Goal: Task Accomplishment & Management: Manage account settings

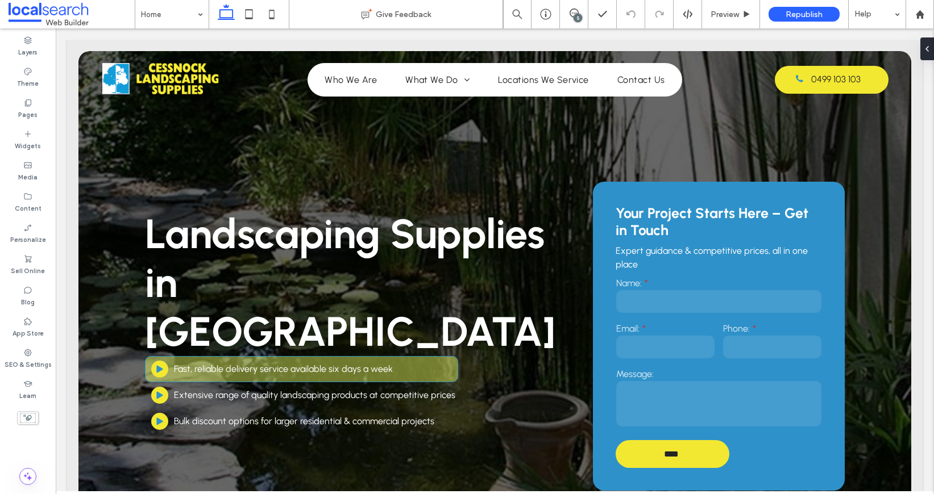
click at [578, 14] on div "5" at bounding box center [577, 18] width 9 height 9
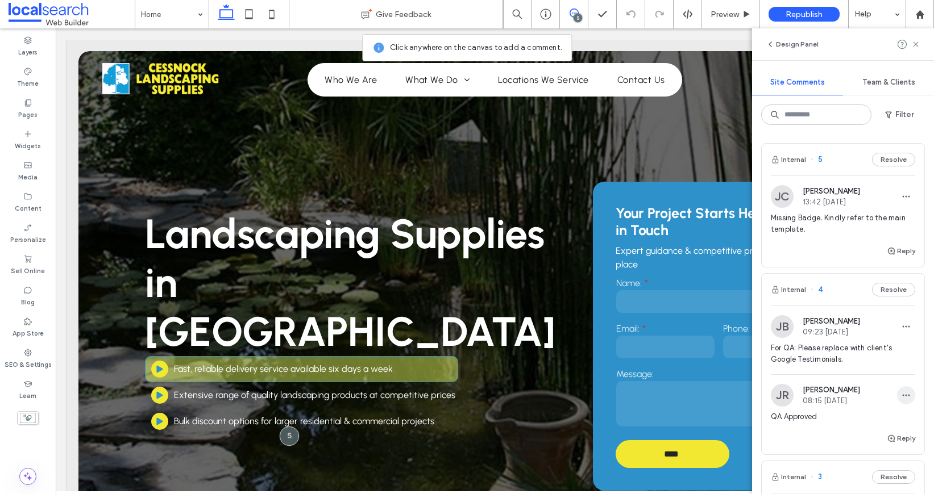
click at [905, 395] on use "button" at bounding box center [905, 396] width 7 height 2
click at [866, 418] on div "Edit" at bounding box center [863, 425] width 101 height 22
drag, startPoint x: 818, startPoint y: 437, endPoint x: 790, endPoint y: 434, distance: 28.6
click at [790, 434] on textarea "**********" at bounding box center [842, 451] width 144 height 57
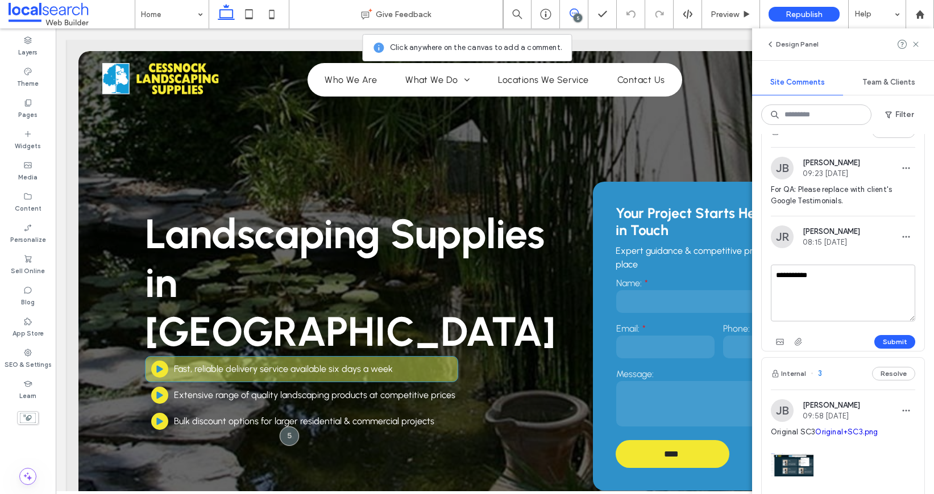
scroll to position [156, 0]
type textarea "**********"
click at [897, 351] on div "Submit" at bounding box center [842, 344] width 144 height 18
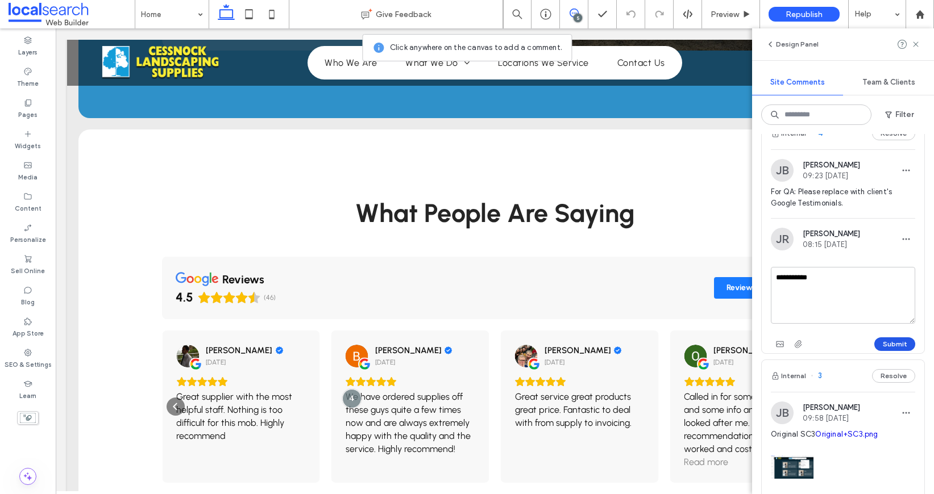
click at [898, 344] on button "Submit" at bounding box center [894, 345] width 41 height 14
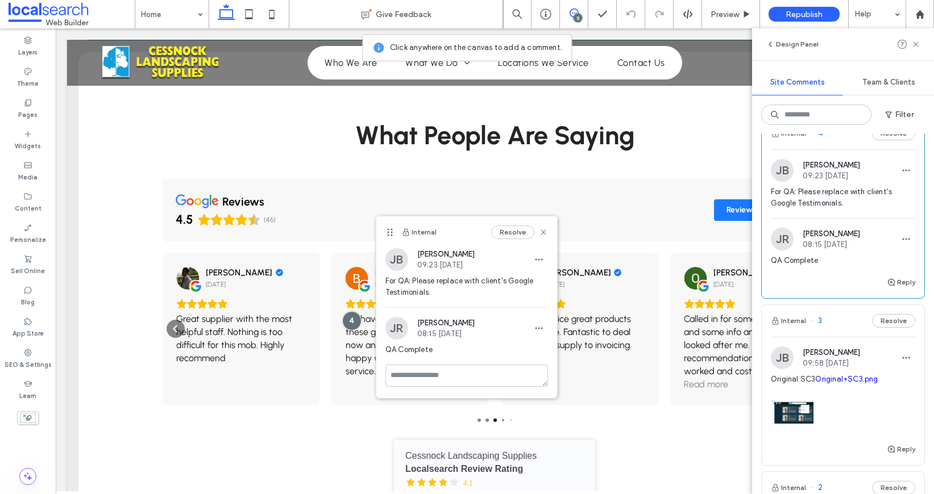
scroll to position [0, 0]
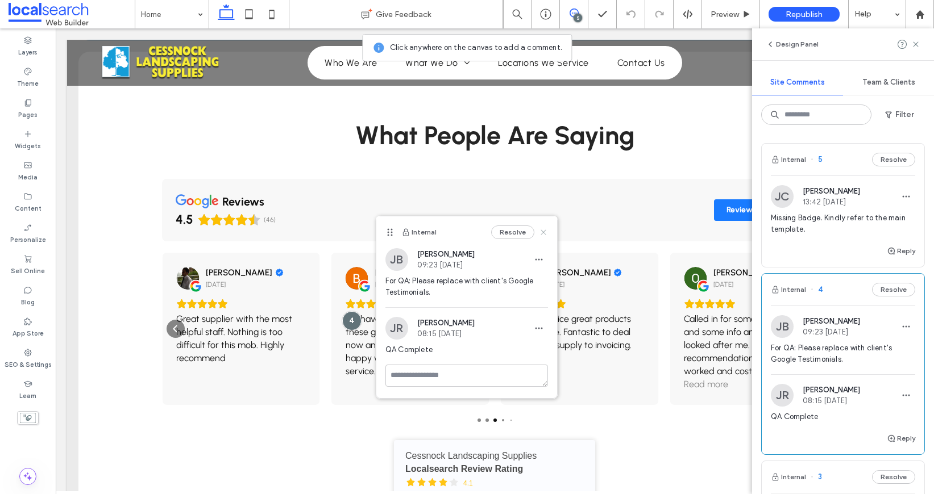
drag, startPoint x: 460, startPoint y: 213, endPoint x: 543, endPoint y: 234, distance: 85.4
click at [543, 234] on icon at bounding box center [543, 232] width 9 height 9
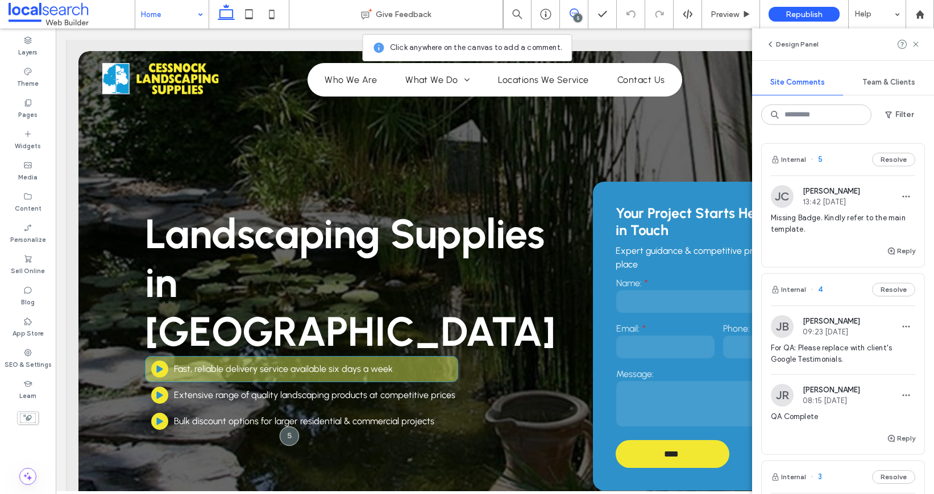
drag, startPoint x: 147, startPoint y: 16, endPoint x: 146, endPoint y: 26, distance: 10.3
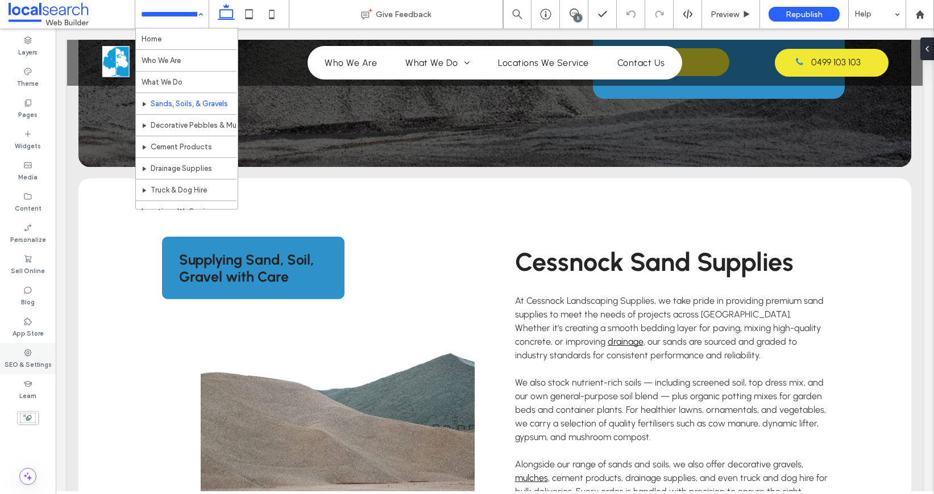
click at [34, 360] on label "SEO & Settings" at bounding box center [28, 363] width 47 height 13
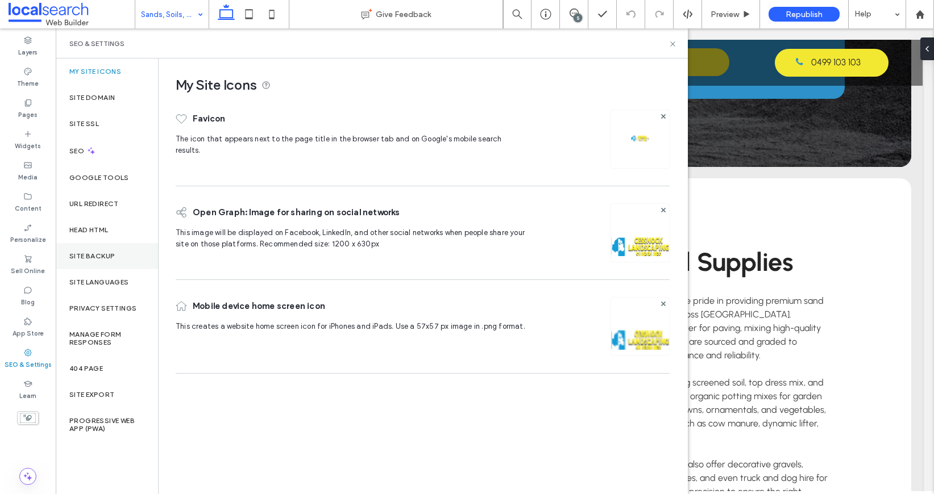
click at [111, 251] on div "Site Backup" at bounding box center [107, 256] width 102 height 26
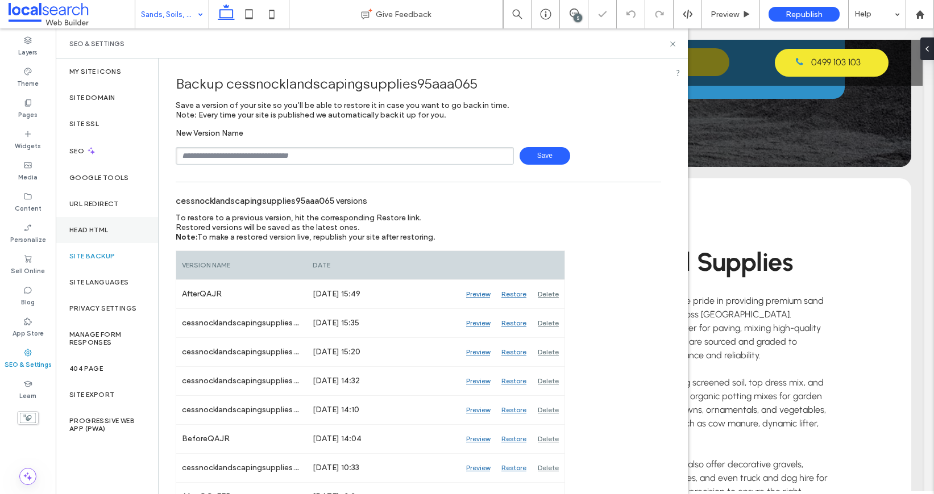
click at [102, 227] on label "Head HTML" at bounding box center [88, 230] width 39 height 8
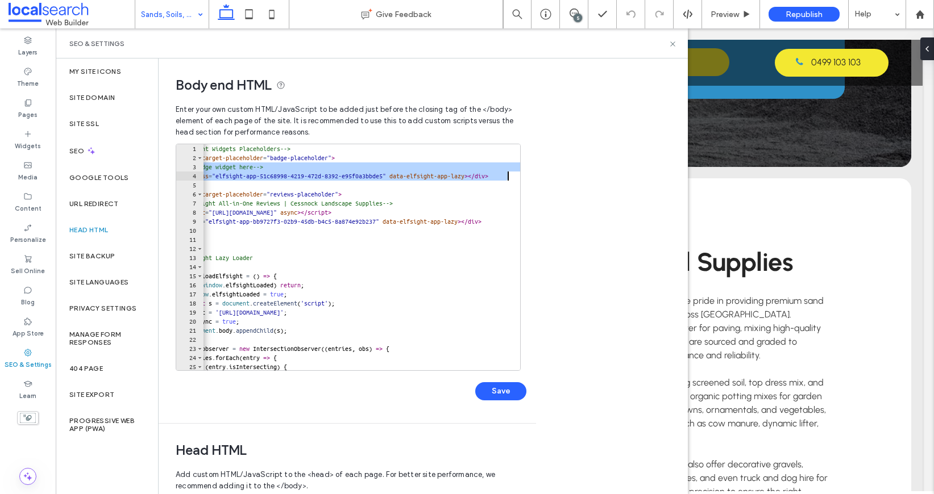
scroll to position [0, 82]
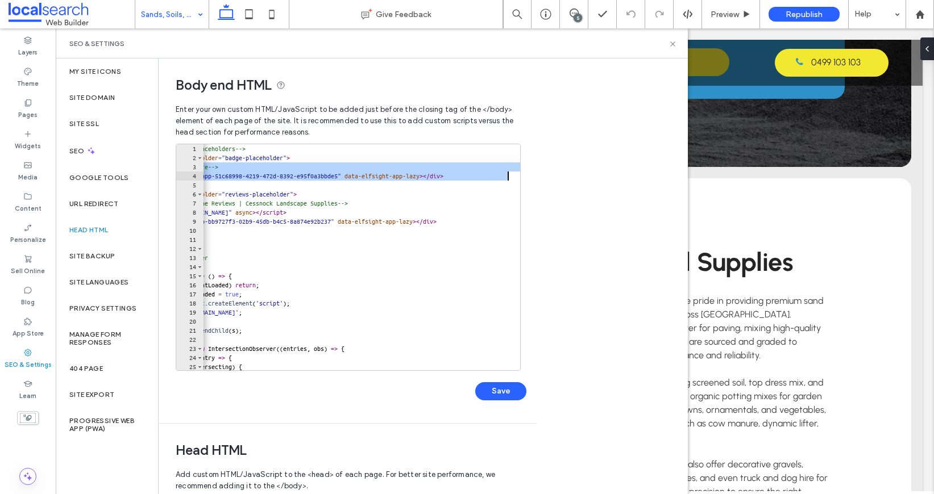
drag, startPoint x: 210, startPoint y: 165, endPoint x: 574, endPoint y: 173, distance: 364.3
click at [574, 173] on div "**********" at bounding box center [423, 277] width 529 height 436
paste textarea "Cursor at row 4"
type textarea "**********"
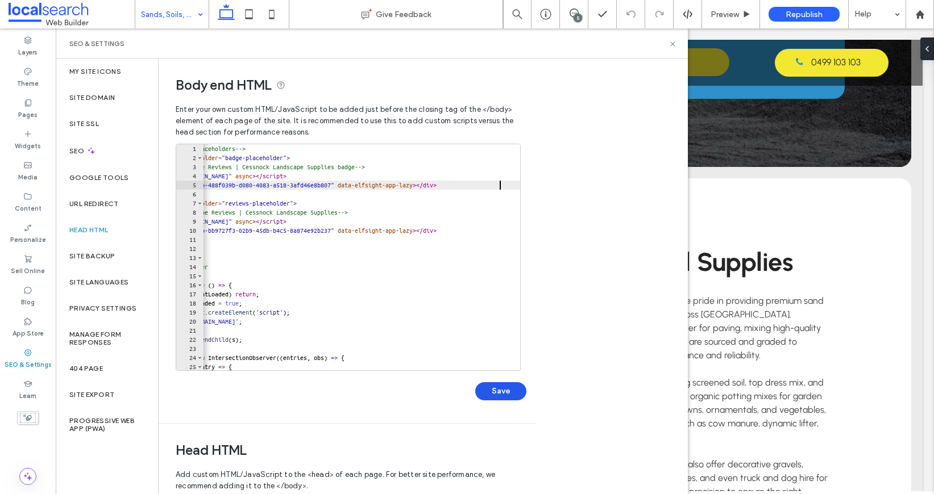
click at [505, 396] on button "Save" at bounding box center [500, 391] width 51 height 18
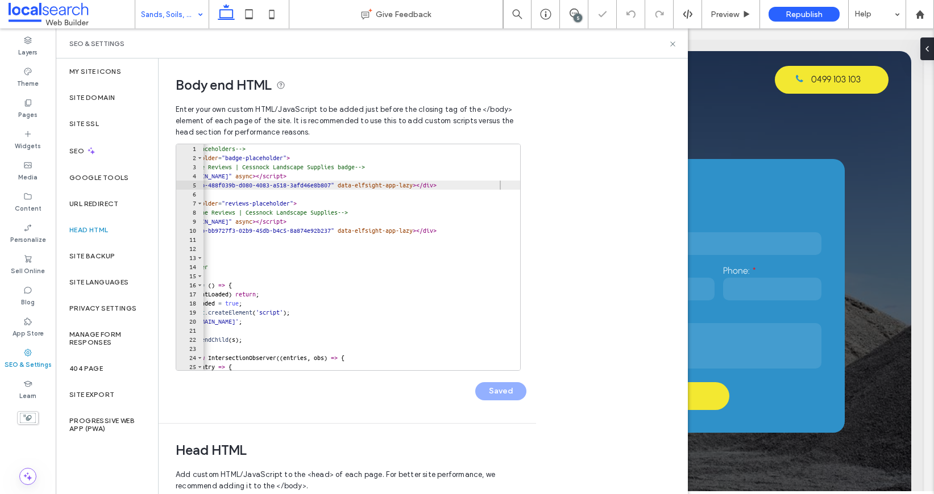
scroll to position [0, 0]
click at [674, 43] on icon at bounding box center [672, 44] width 9 height 9
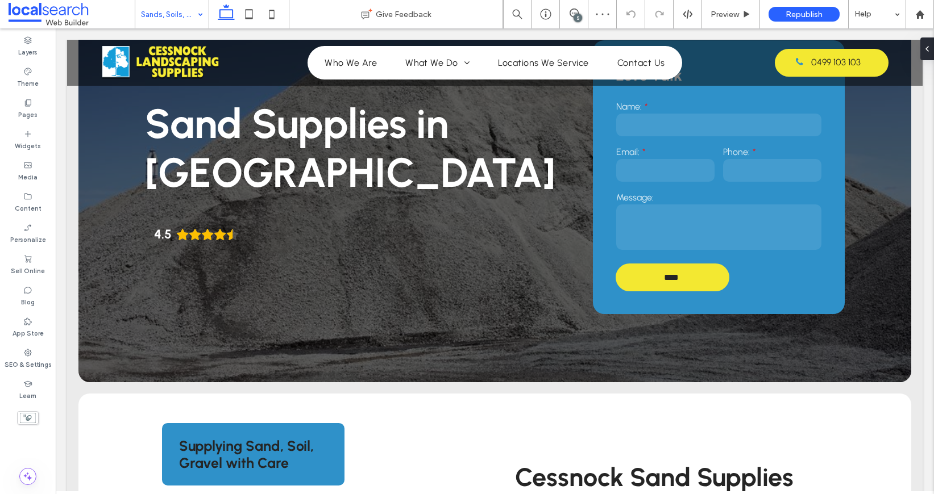
scroll to position [107, 0]
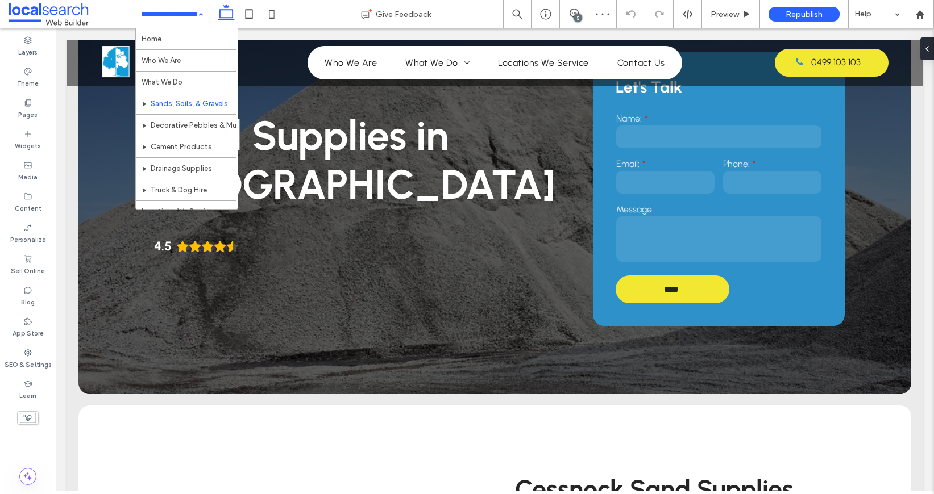
drag, startPoint x: 173, startPoint y: 17, endPoint x: 171, endPoint y: 34, distance: 17.1
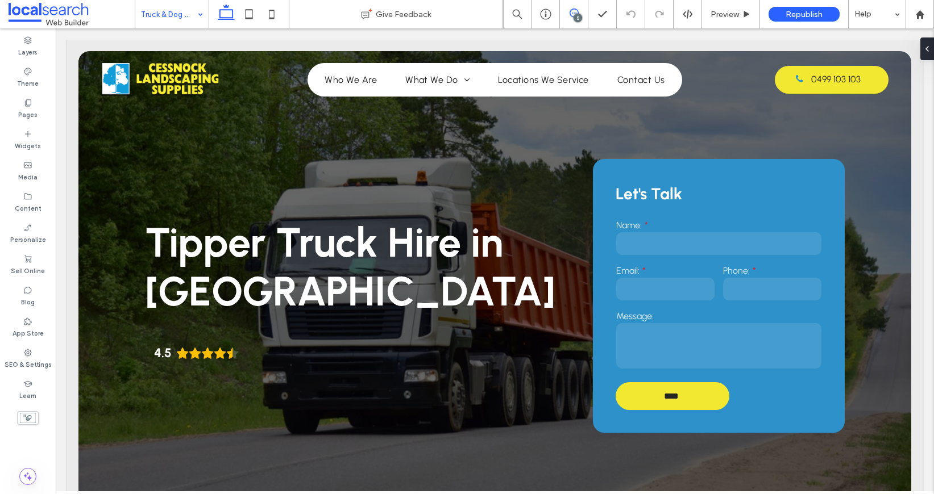
click at [572, 10] on icon at bounding box center [573, 13] width 9 height 9
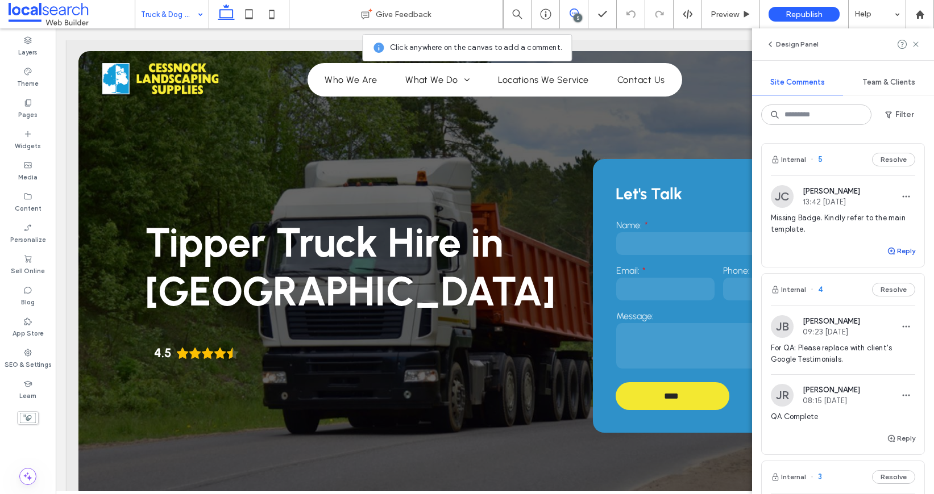
click at [887, 248] on icon "button" at bounding box center [890, 251] width 9 height 9
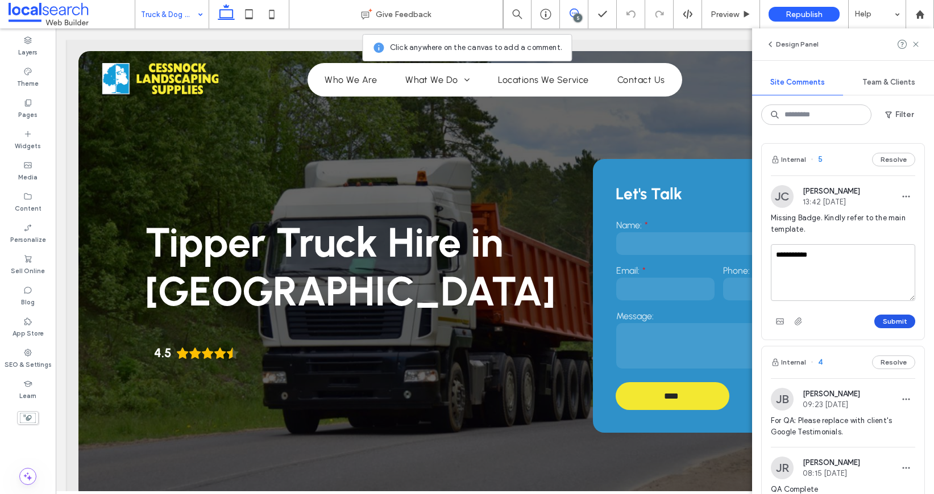
type textarea "**********"
click at [896, 319] on button "Submit" at bounding box center [894, 322] width 41 height 14
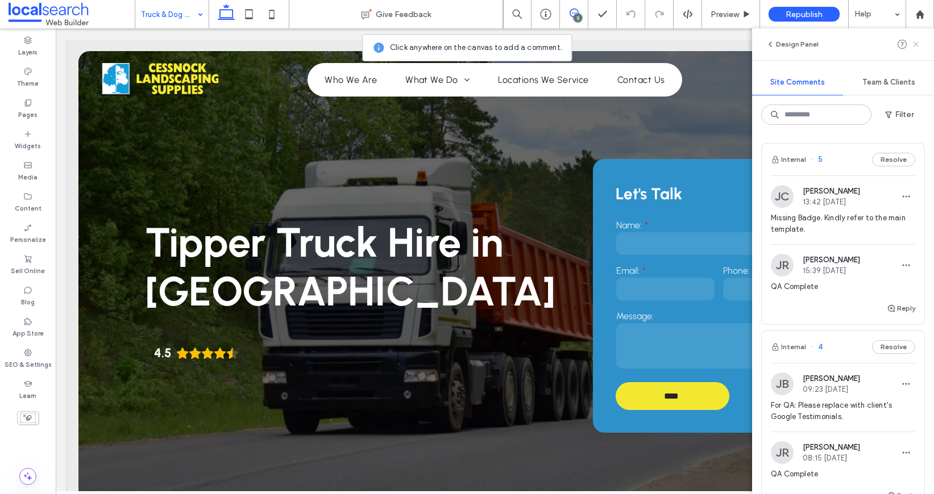
click at [917, 44] on icon at bounding box center [915, 44] width 9 height 9
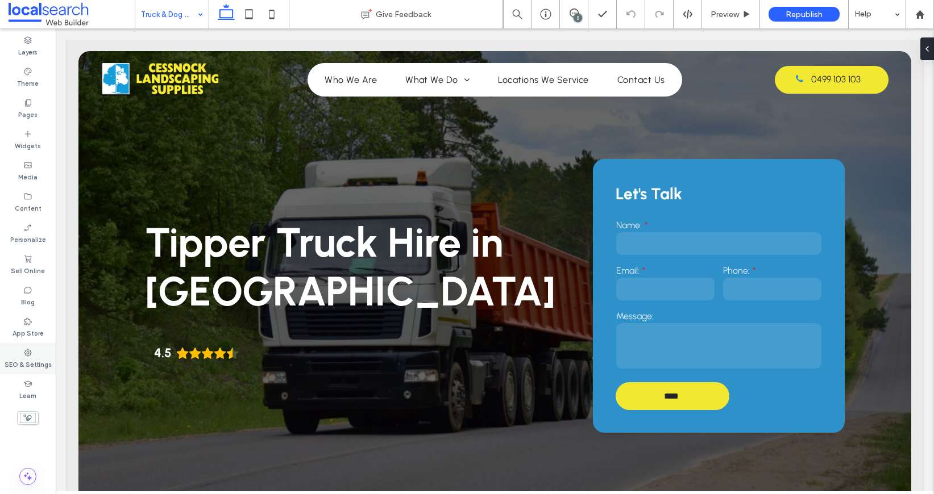
click at [15, 347] on div "SEO & Settings" at bounding box center [28, 358] width 56 height 31
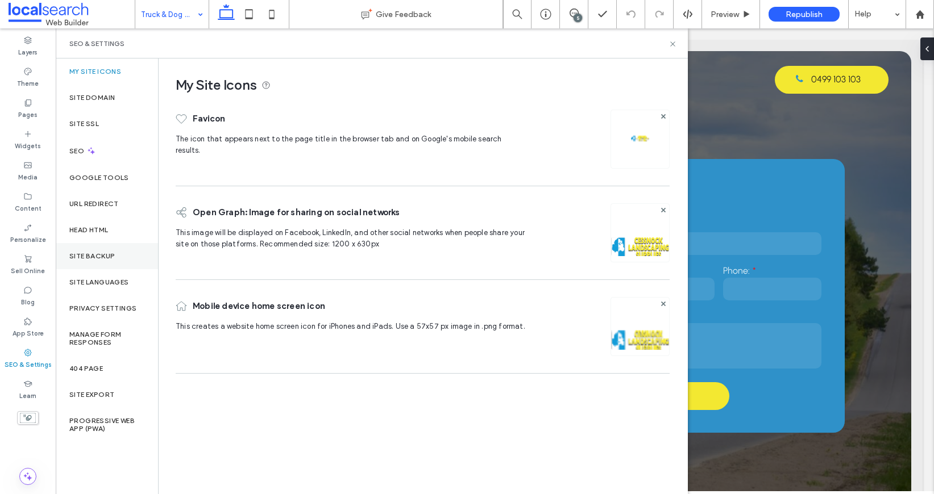
click at [99, 256] on label "Site Backup" at bounding box center [91, 256] width 45 height 8
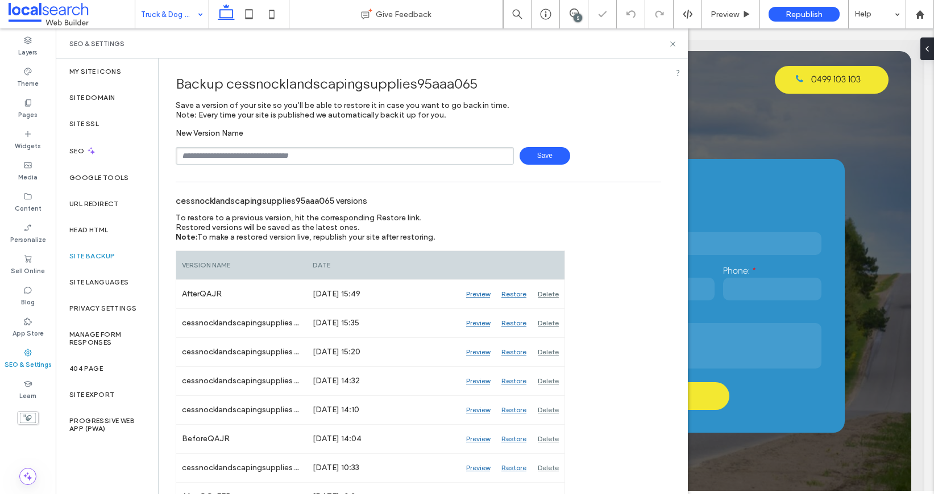
click at [362, 153] on input "text" at bounding box center [345, 156] width 338 height 18
click at [545, 164] on span "Save" at bounding box center [544, 156] width 51 height 18
type input "**********"
click at [519, 155] on span "Save" at bounding box center [544, 156] width 51 height 18
click at [671, 44] on use at bounding box center [672, 43] width 5 height 5
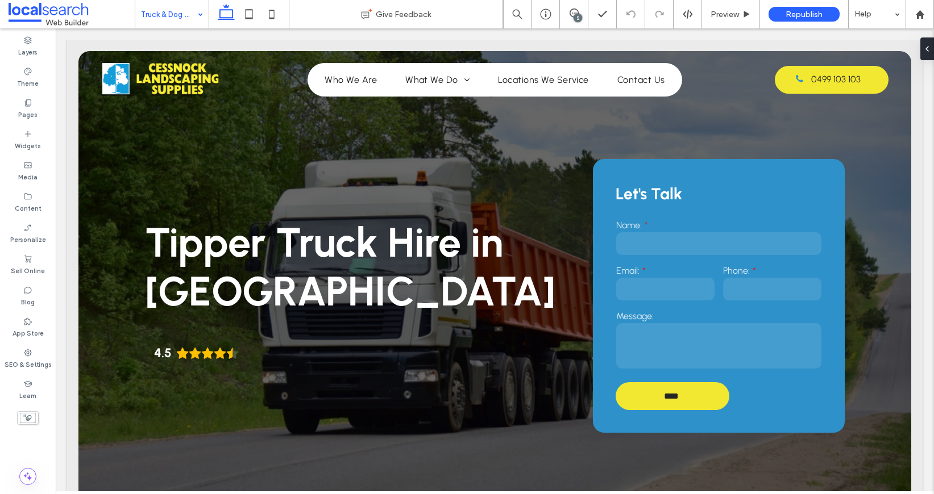
click at [19, 363] on label "SEO & Settings" at bounding box center [28, 363] width 47 height 13
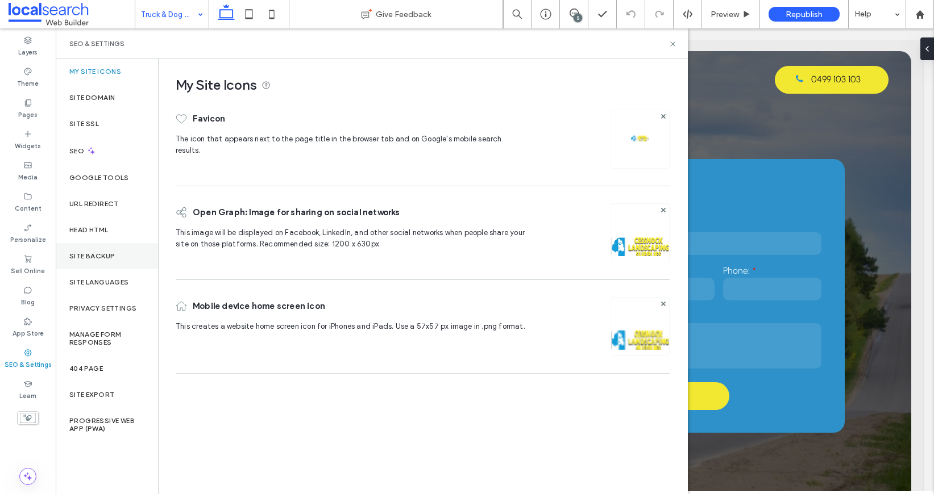
click at [89, 256] on label "Site Backup" at bounding box center [91, 256] width 45 height 8
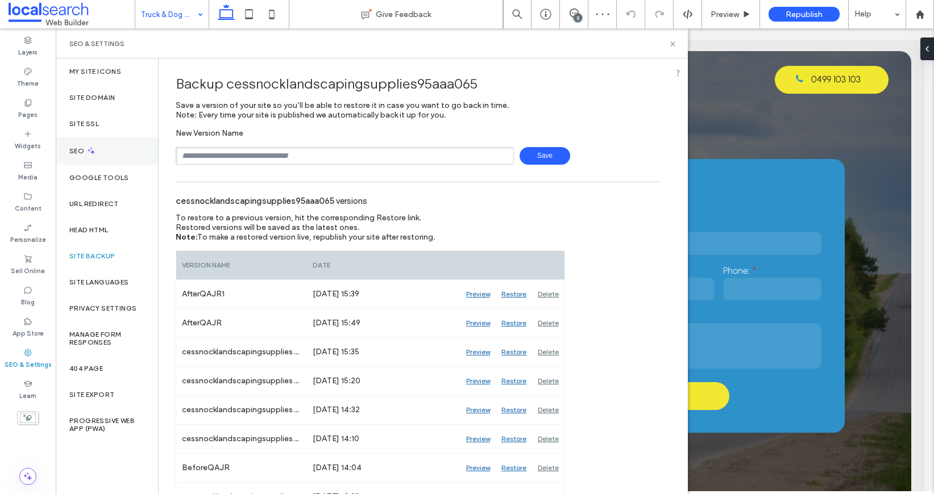
click at [77, 137] on div "SEO" at bounding box center [107, 151] width 102 height 28
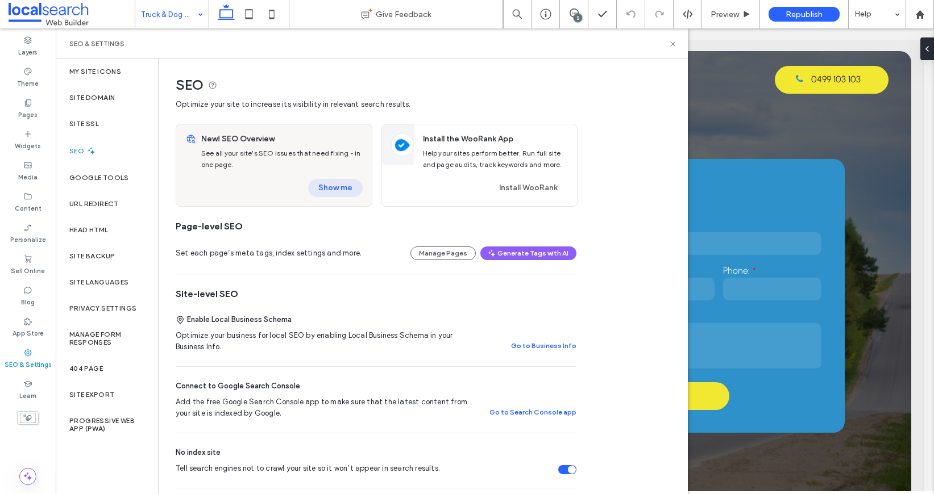
click at [331, 190] on button "Show me" at bounding box center [335, 188] width 55 height 18
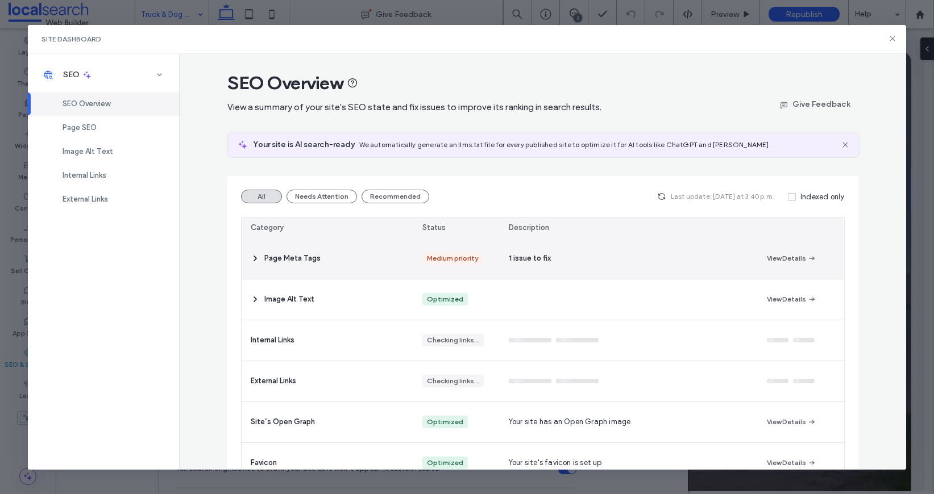
click at [255, 248] on span at bounding box center [255, 259] width 9 height 40
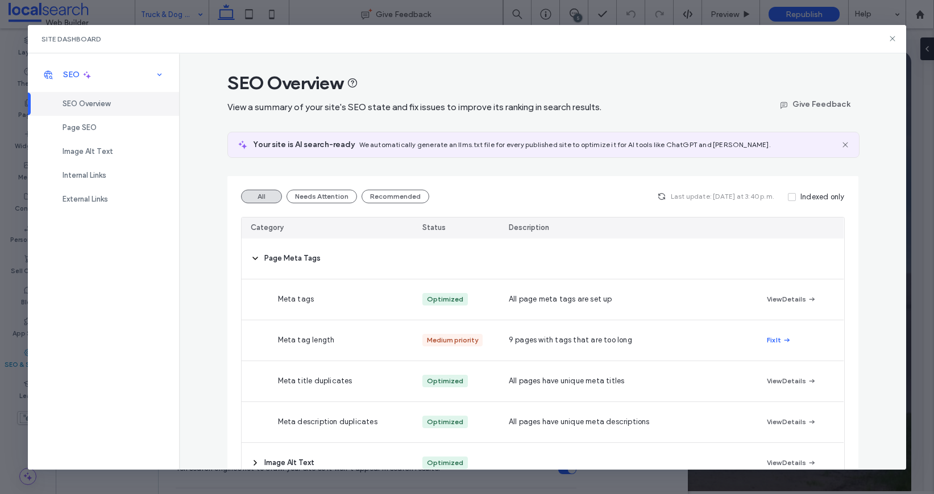
click at [94, 82] on div "SEO" at bounding box center [103, 75] width 151 height 25
click at [136, 72] on div "SEO" at bounding box center [103, 75] width 151 height 25
click at [77, 120] on div "Page SEO" at bounding box center [103, 128] width 151 height 24
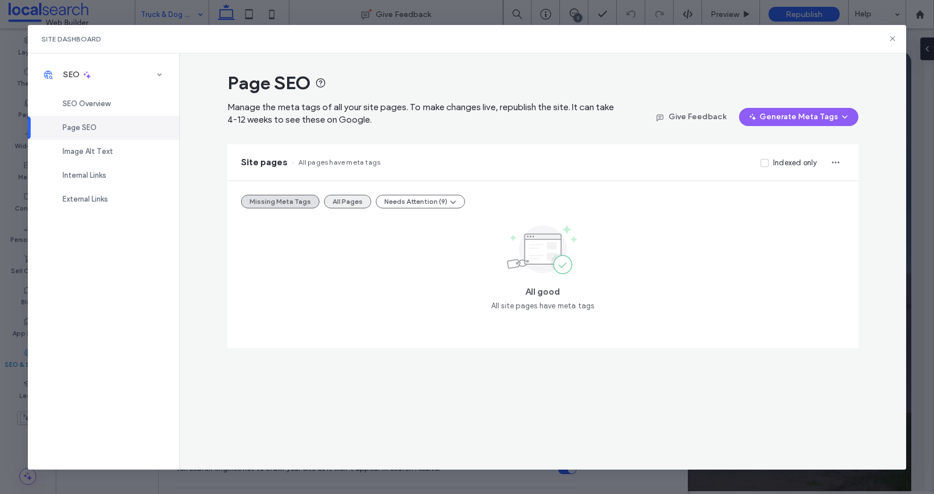
drag, startPoint x: 335, startPoint y: 192, endPoint x: 338, endPoint y: 198, distance: 6.4
click at [334, 191] on div "Missing Meta Tags All Pages Needs Attention (9) All good All site pages have me…" at bounding box center [542, 264] width 631 height 167
click at [344, 203] on button "All Pages" at bounding box center [347, 202] width 47 height 14
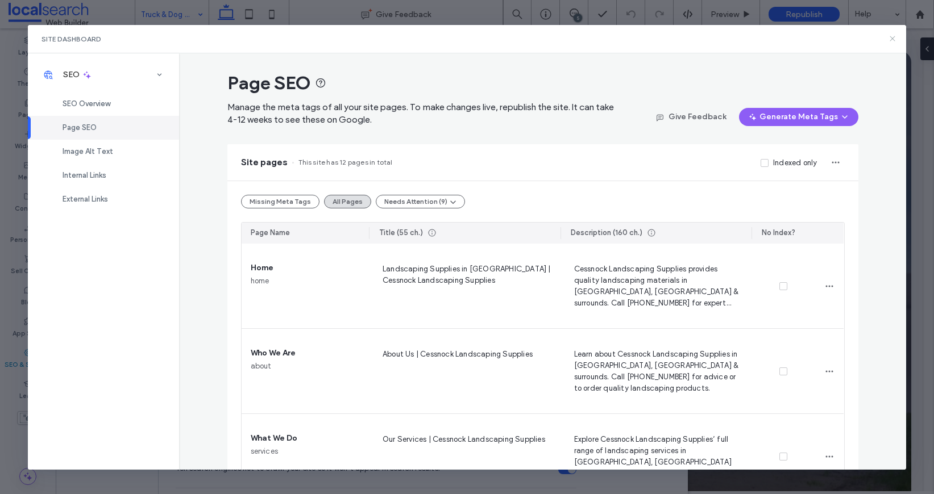
click at [892, 40] on icon at bounding box center [892, 38] width 9 height 9
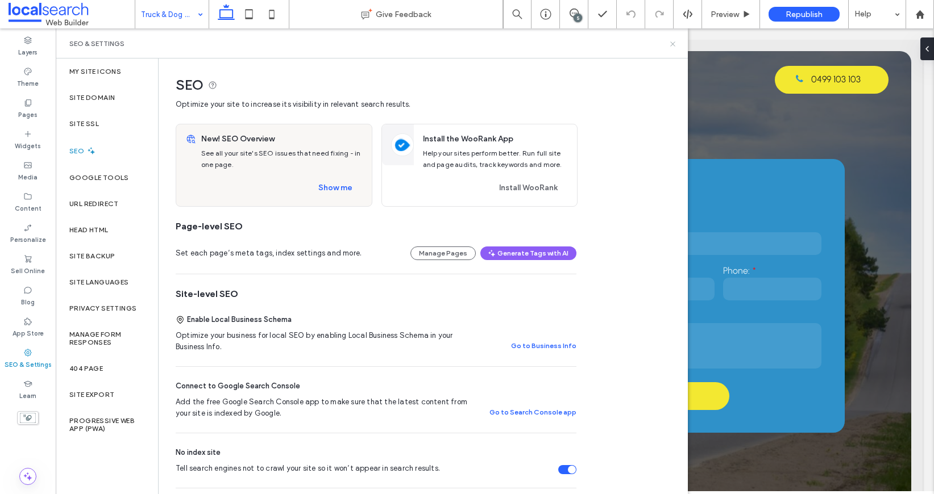
click at [673, 43] on use at bounding box center [672, 43] width 5 height 5
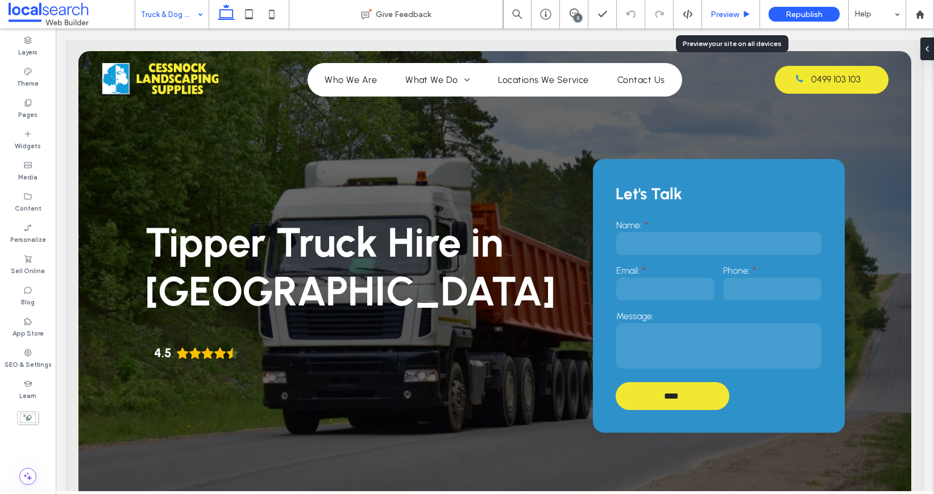
click at [725, 8] on div "Preview" at bounding box center [731, 14] width 58 height 28
click at [727, 8] on div "Preview" at bounding box center [731, 14] width 58 height 28
click at [723, 10] on span "Preview" at bounding box center [724, 15] width 28 height 10
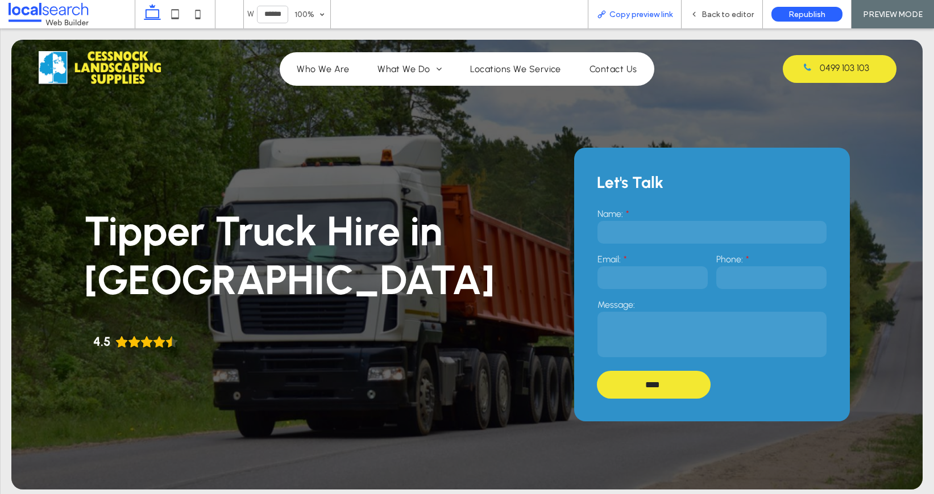
click at [653, 12] on span "Copy preview link" at bounding box center [640, 15] width 63 height 10
click at [703, 16] on span "Back to editor" at bounding box center [727, 15] width 52 height 10
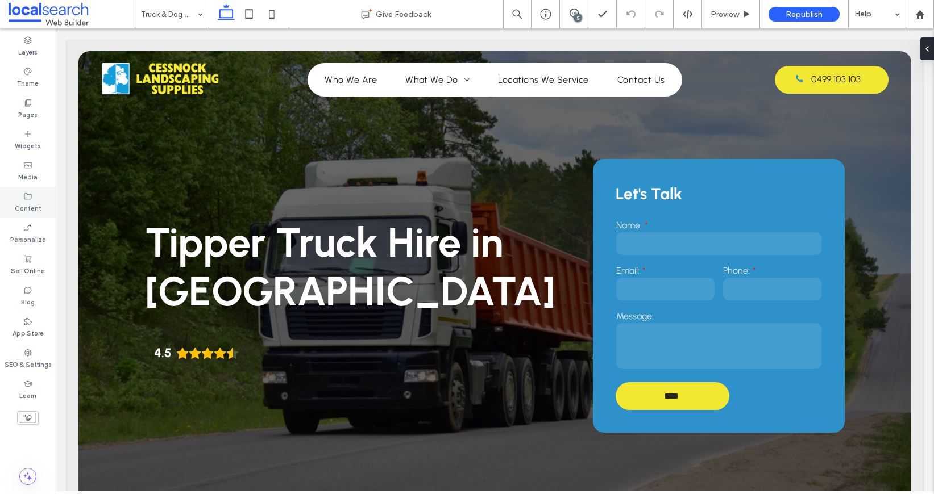
click at [24, 200] on icon at bounding box center [27, 196] width 9 height 9
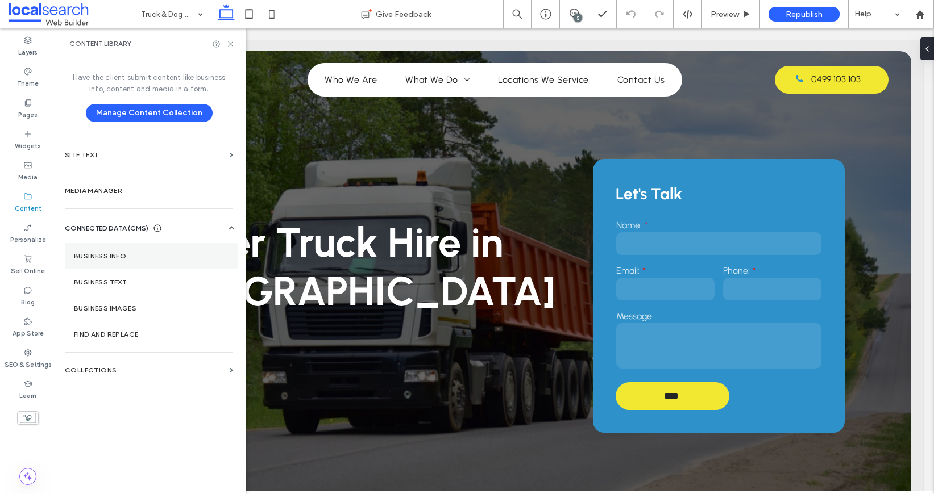
click at [141, 250] on section "Business Info" at bounding box center [151, 256] width 173 height 26
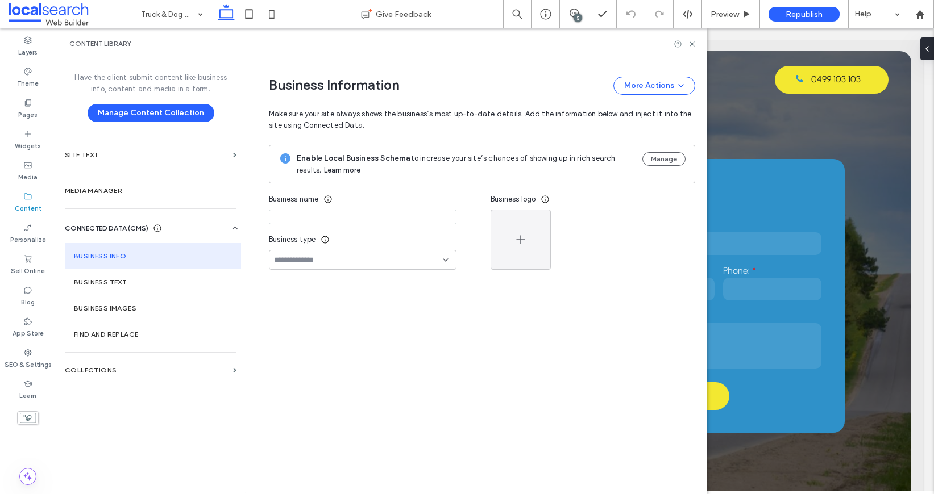
type input "**********"
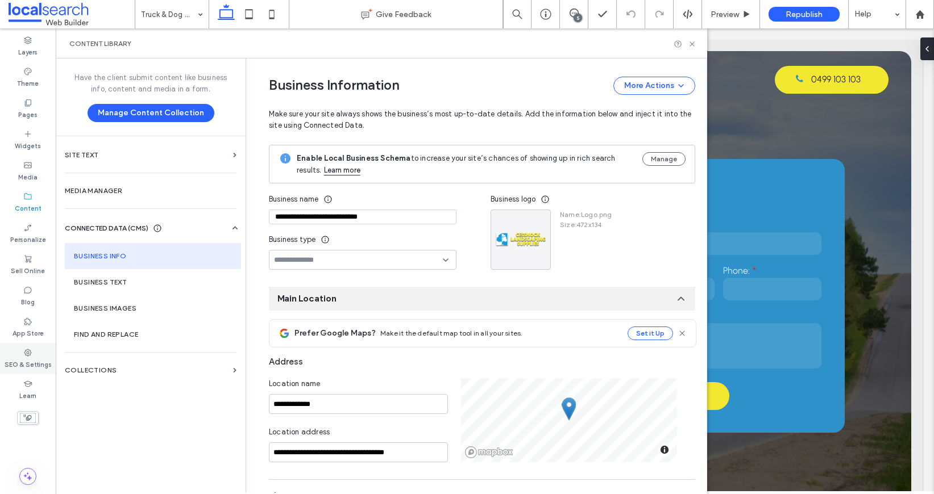
click at [31, 346] on div "SEO & Settings" at bounding box center [28, 358] width 56 height 31
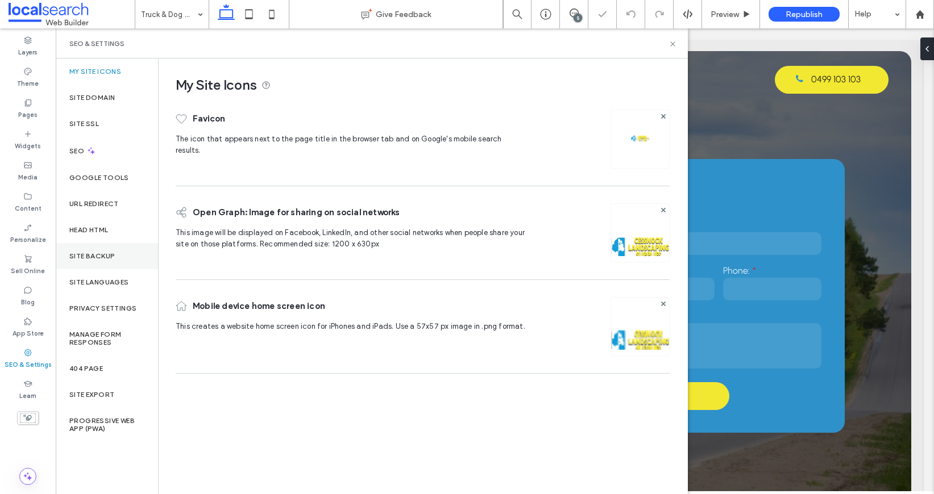
click at [151, 262] on div "Site Backup" at bounding box center [107, 256] width 102 height 26
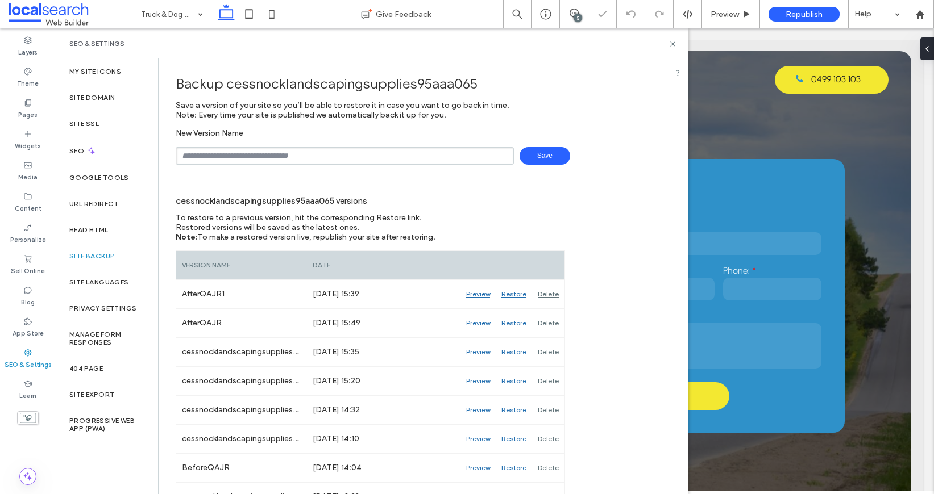
click at [287, 152] on input "text" at bounding box center [345, 156] width 338 height 18
click at [588, 71] on div "Backup cessnocklandscapingsupplies95aaa065" at bounding box center [418, 84] width 485 height 34
click at [671, 46] on icon at bounding box center [672, 44] width 9 height 9
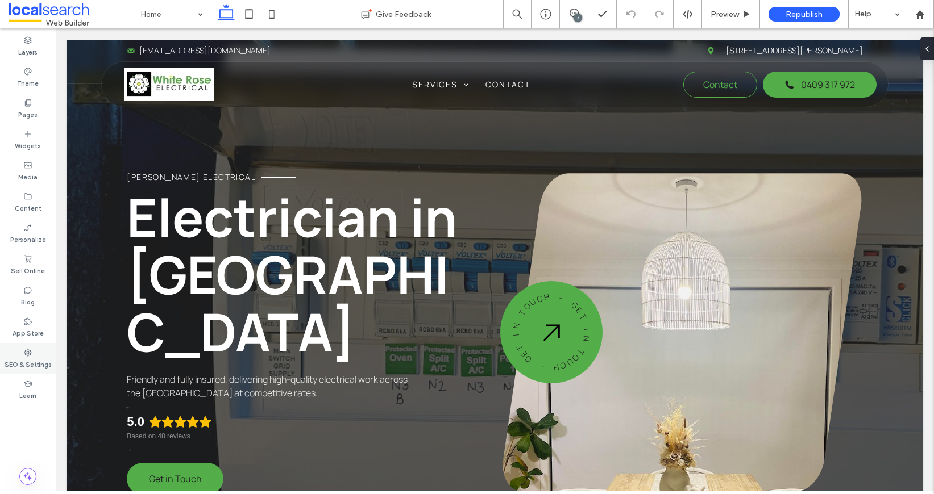
click at [51, 359] on div "SEO & Settings" at bounding box center [28, 358] width 56 height 31
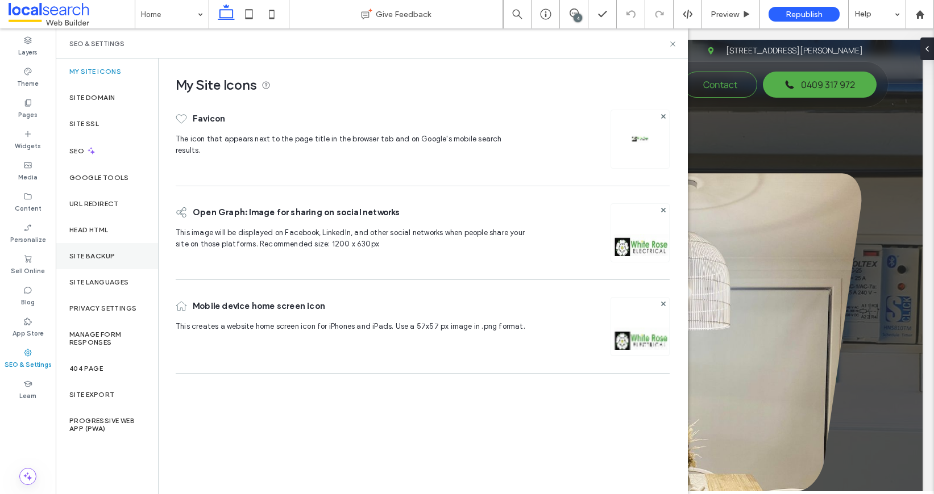
click at [110, 246] on div "Site Backup" at bounding box center [107, 256] width 102 height 26
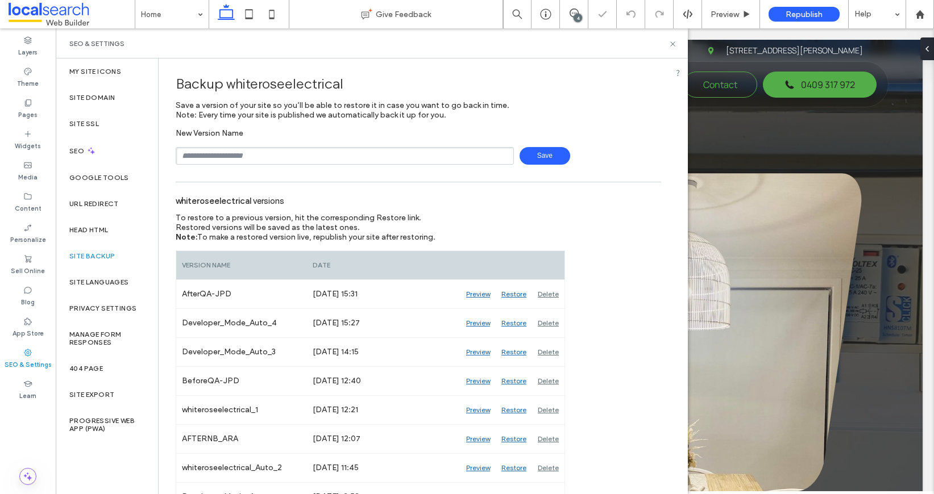
click at [280, 148] on input "text" at bounding box center [345, 156] width 338 height 18
type input "**********"
click at [539, 161] on span "Save" at bounding box center [544, 156] width 51 height 18
drag, startPoint x: 619, startPoint y: 111, endPoint x: 632, endPoint y: 94, distance: 21.5
click at [619, 111] on div "Backup whiteroseelectrical Save a version of your site so you’ll be able to res…" at bounding box center [418, 116] width 485 height 98
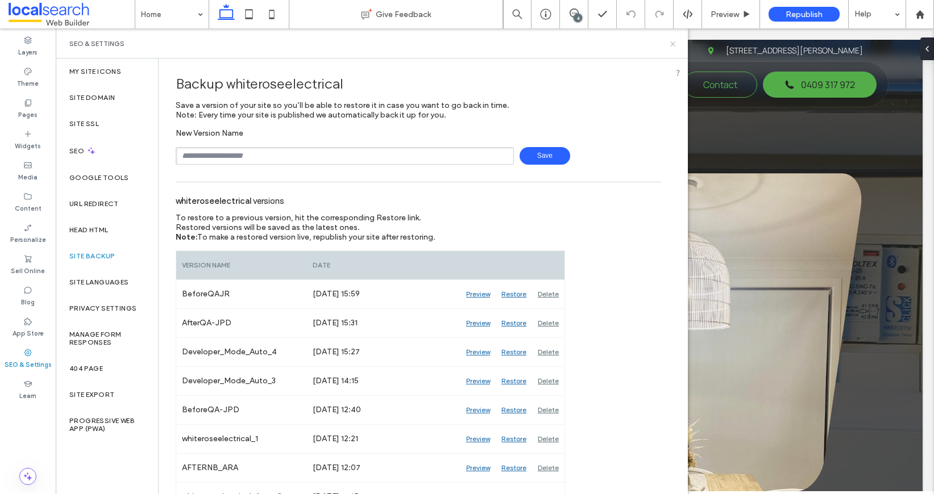
click at [672, 43] on use at bounding box center [672, 43] width 5 height 5
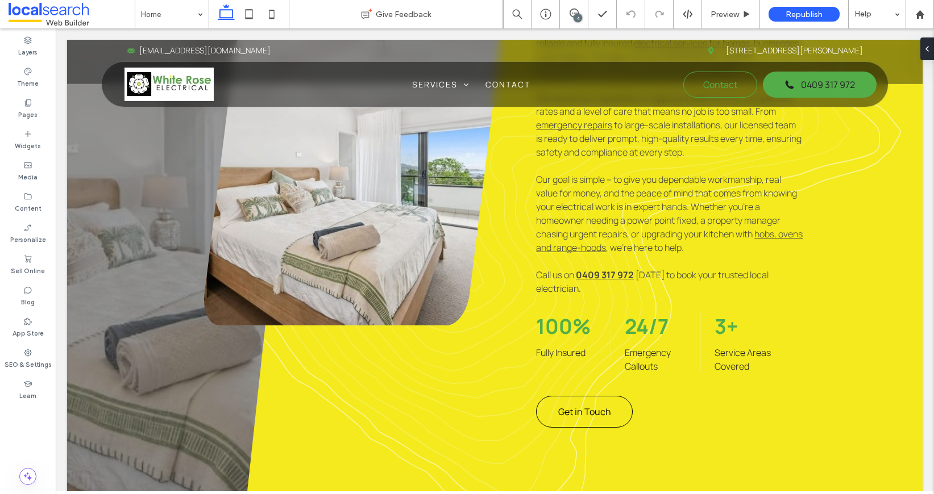
scroll to position [767, 0]
